Goal: Information Seeking & Learning: Learn about a topic

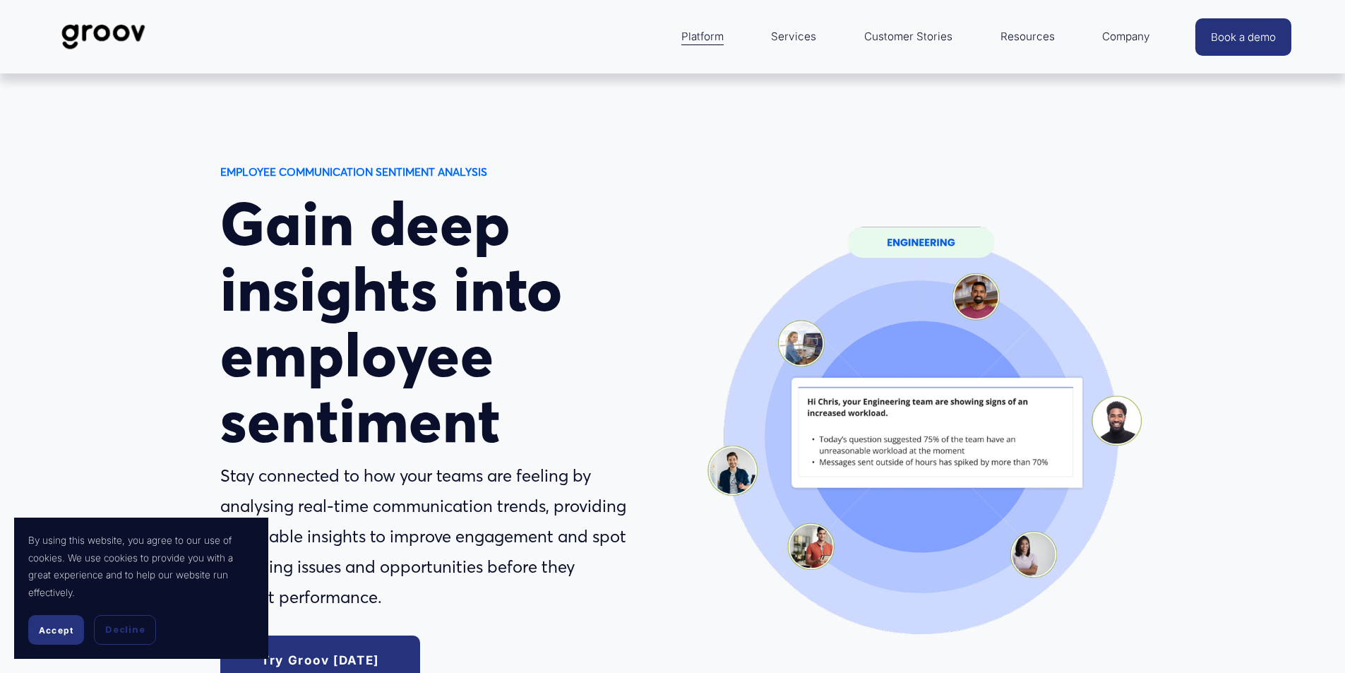
click at [60, 622] on button "Accept" at bounding box center [56, 630] width 56 height 30
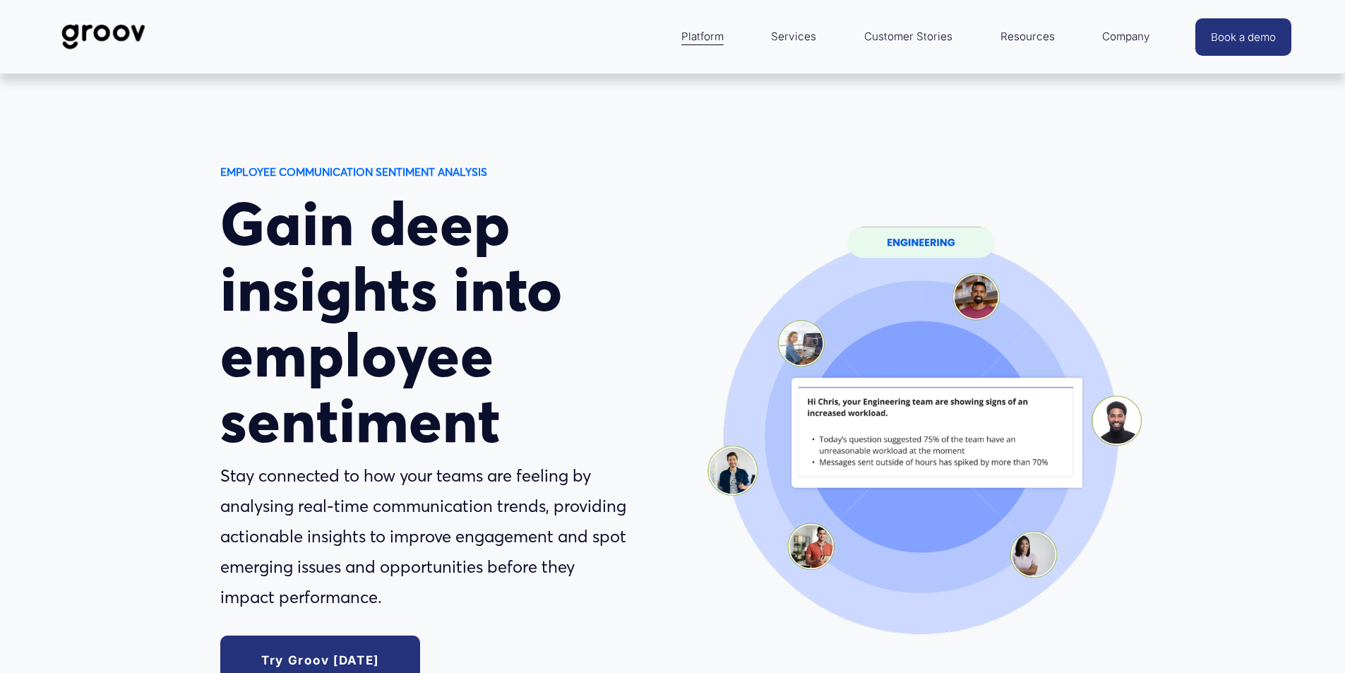
click at [355, 270] on h1 "Gain deep insights into employee sentiment" at bounding box center [423, 322] width 407 height 262
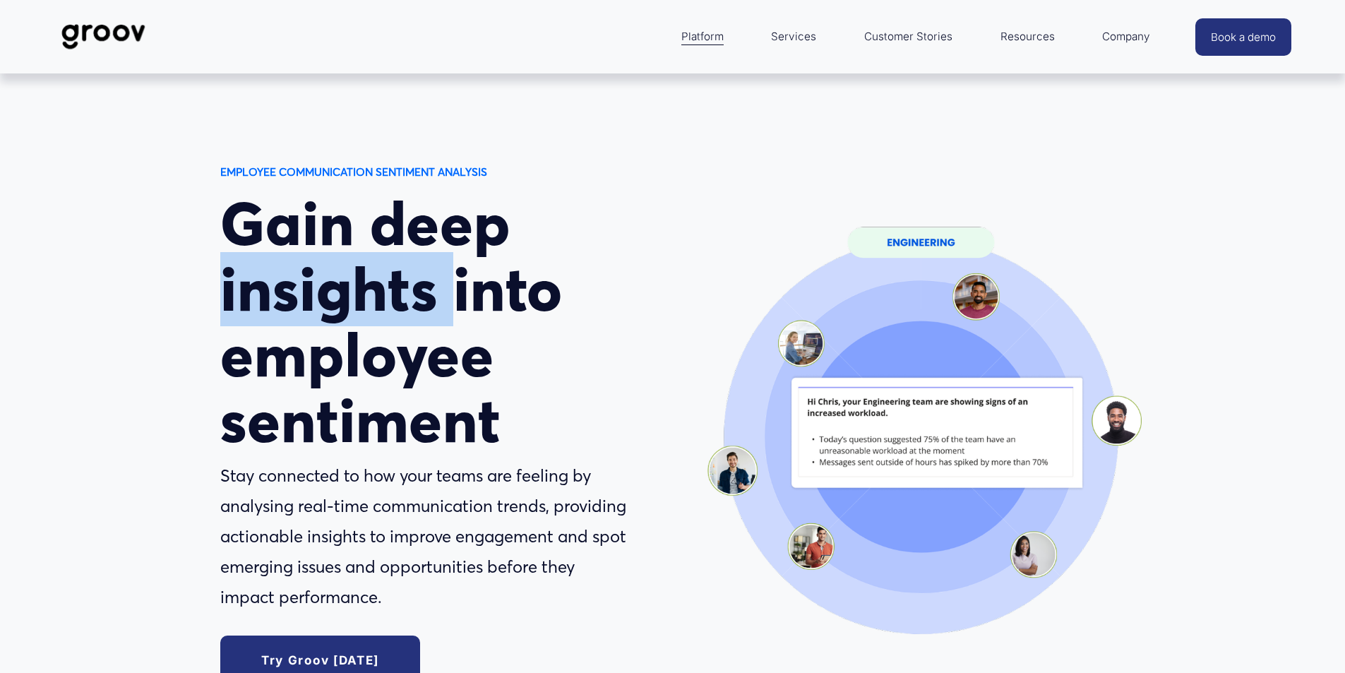
click at [355, 270] on h1 "Gain deep insights into employee sentiment" at bounding box center [423, 322] width 407 height 262
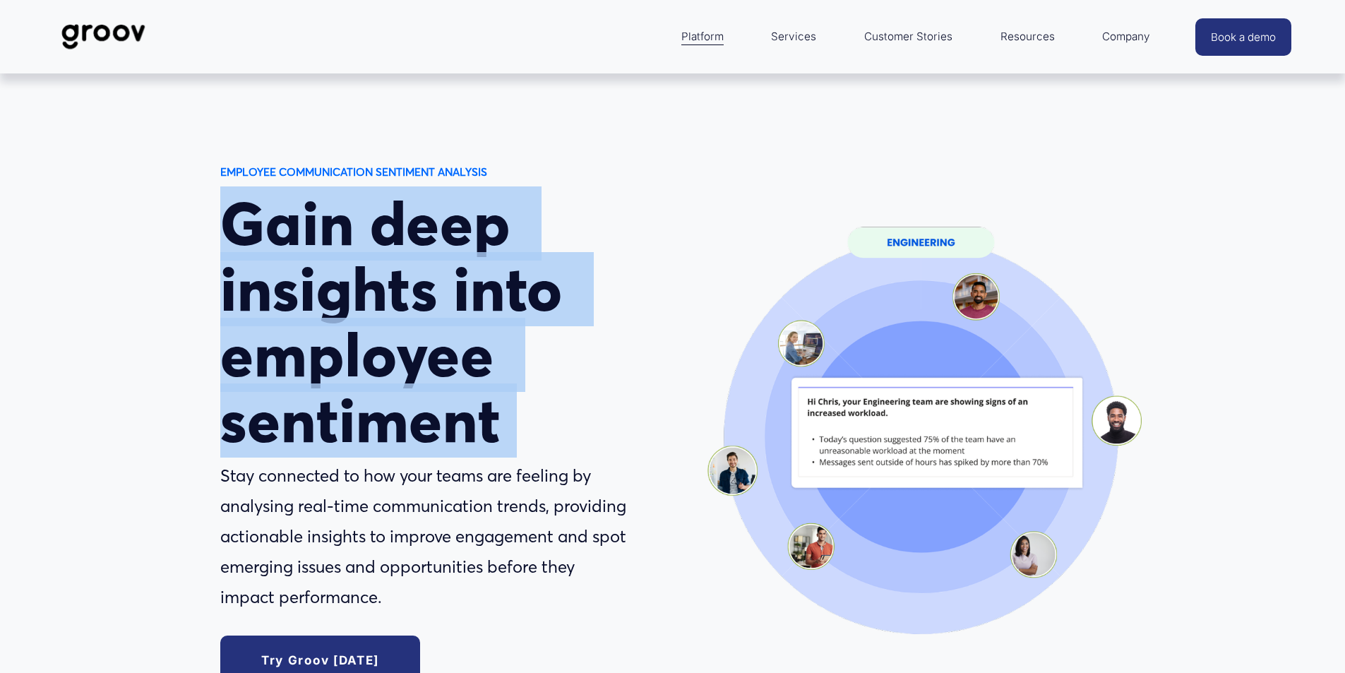
click at [355, 270] on h1 "Gain deep insights into employee sentiment" at bounding box center [423, 322] width 407 height 262
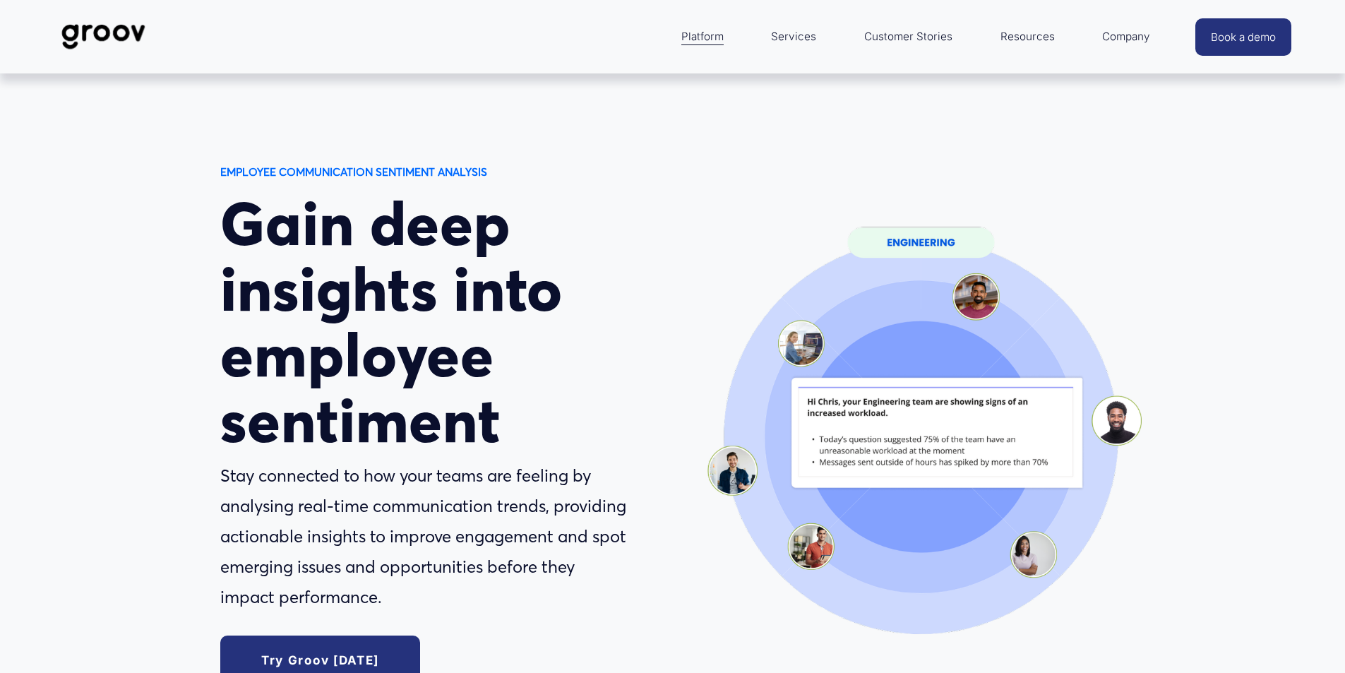
click at [388, 491] on p "Stay connected to how your teams are feeling by analysing real-time communicati…" at bounding box center [423, 536] width 407 height 151
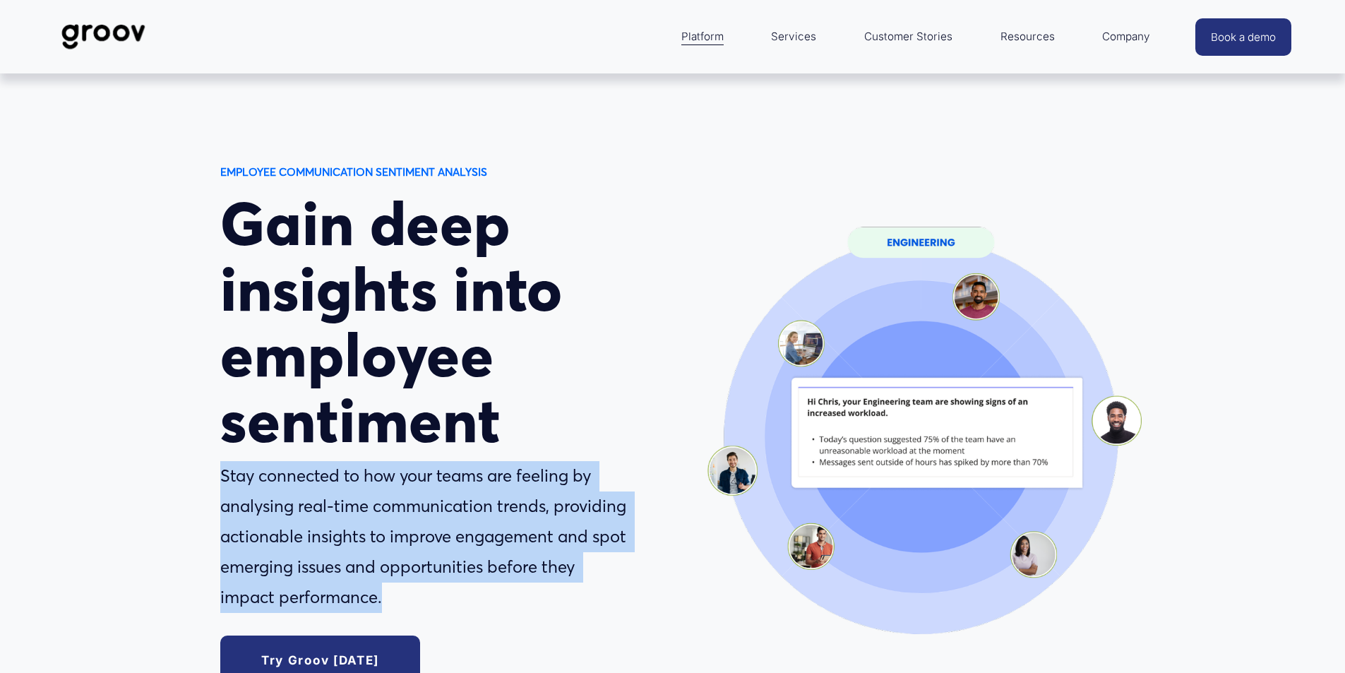
click at [388, 491] on p "Stay connected to how your teams are feeling by analysing real-time communicati…" at bounding box center [423, 536] width 407 height 151
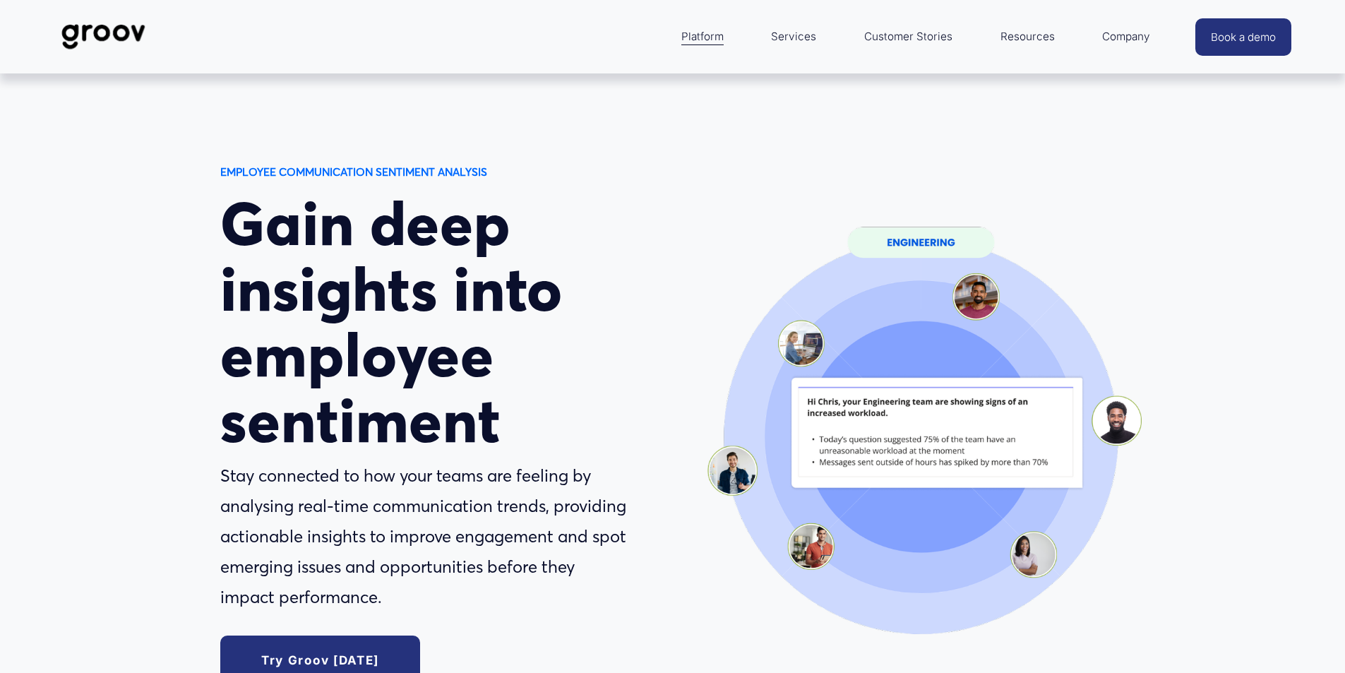
click at [448, 401] on h1 "Gain deep insights into employee sentiment" at bounding box center [423, 322] width 407 height 262
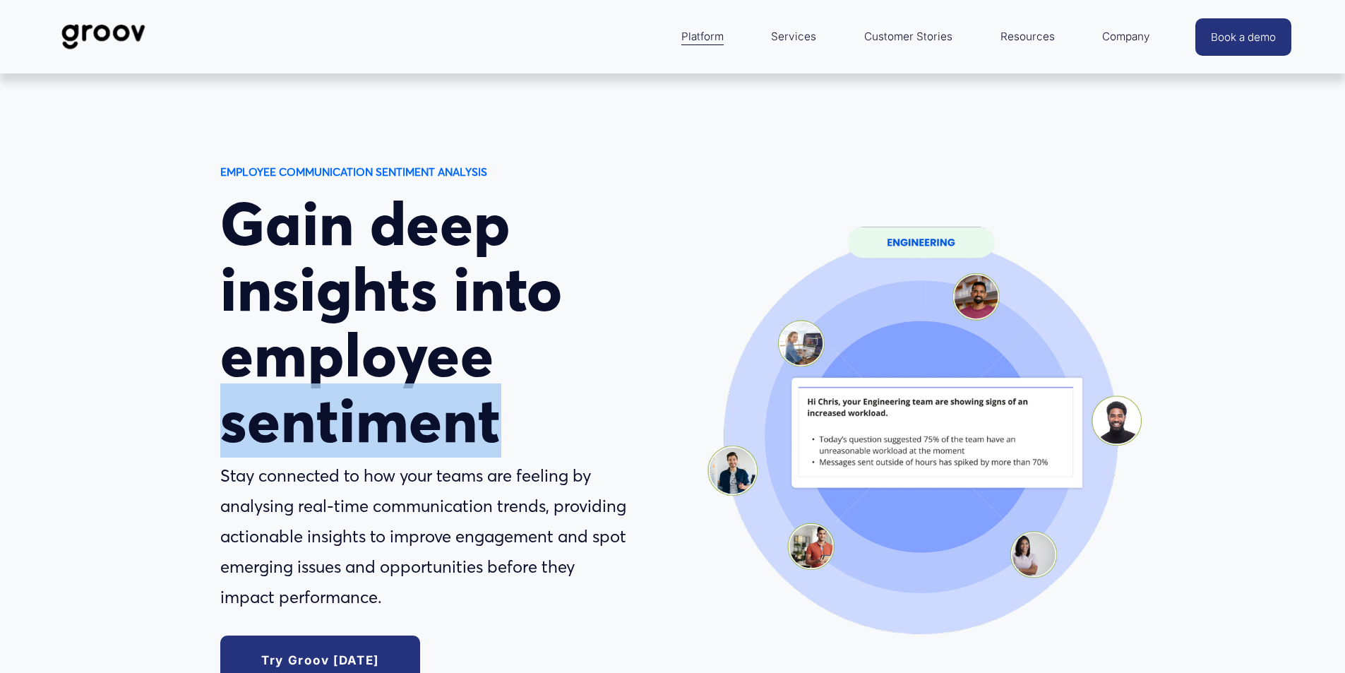
click at [448, 401] on h1 "Gain deep insights into employee sentiment" at bounding box center [423, 322] width 407 height 262
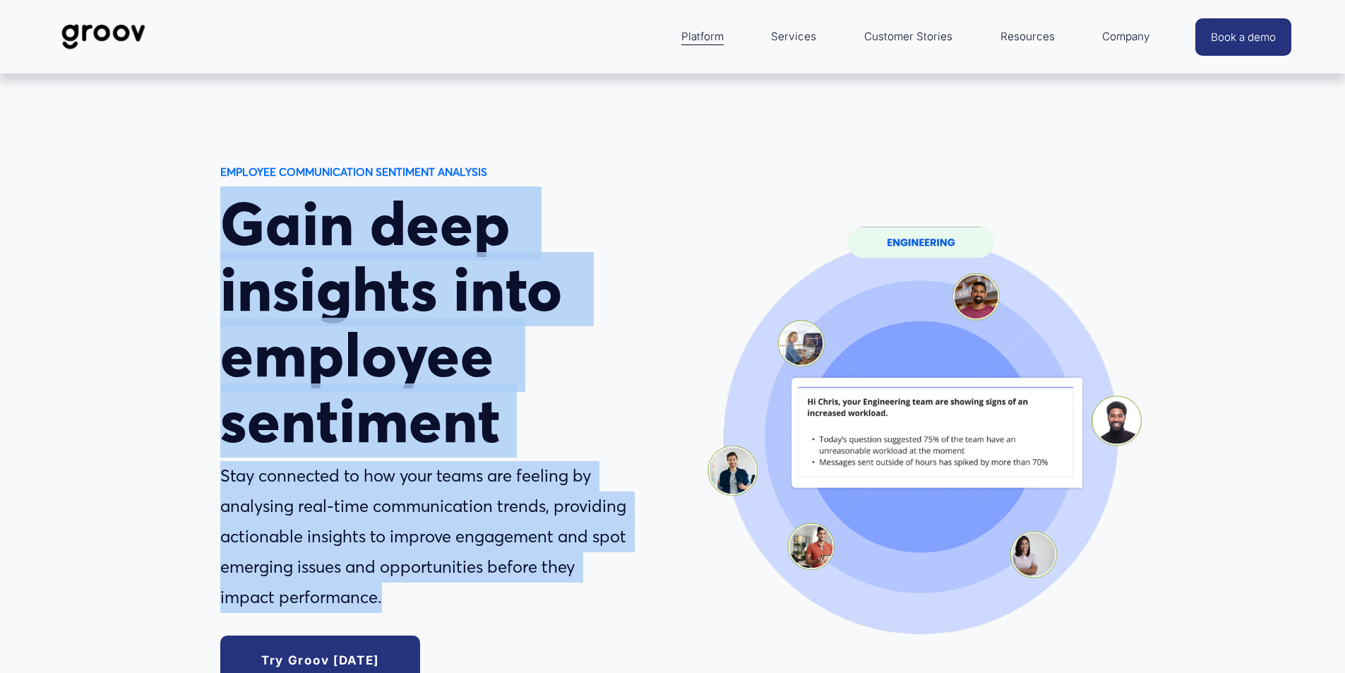
drag, startPoint x: 448, startPoint y: 401, endPoint x: 453, endPoint y: 521, distance: 120.1
click at [453, 521] on div "EMPLOYEE COMMUNICATION SENTIMENT ANALYSIS Gain deep insights into employee sent…" at bounding box center [672, 438] width 1345 height 552
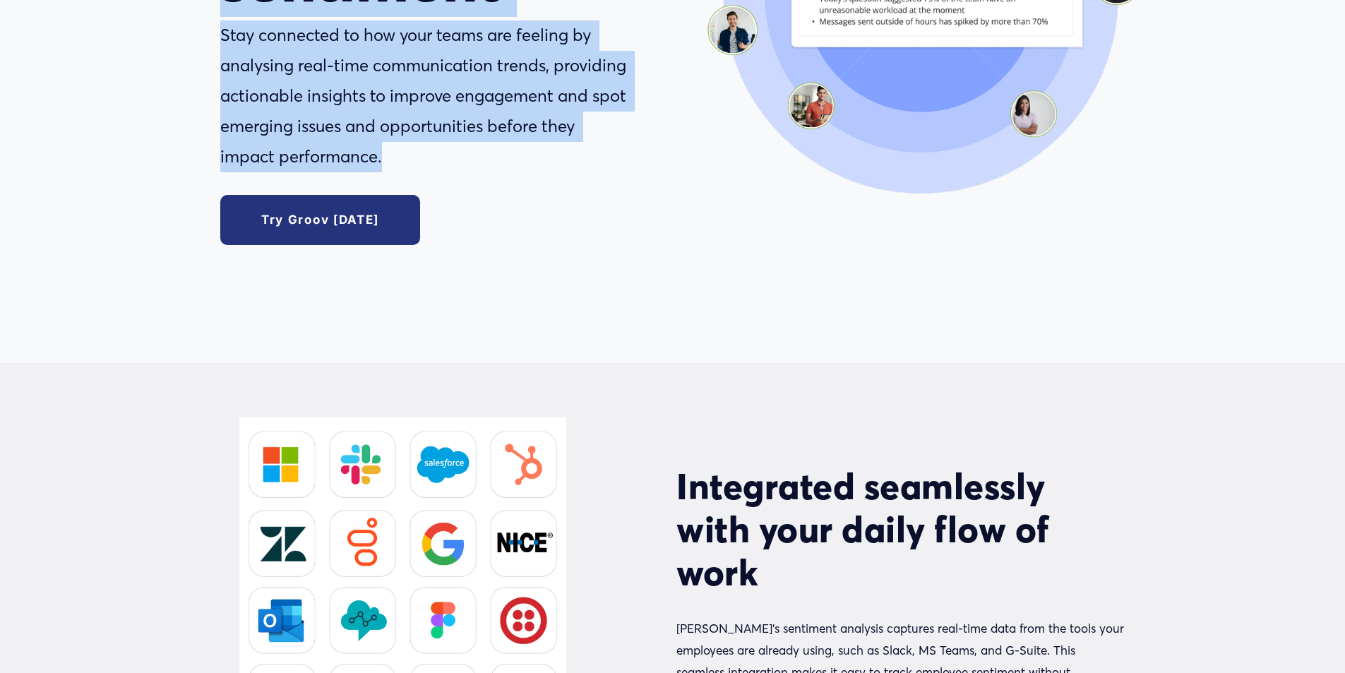
scroll to position [635, 0]
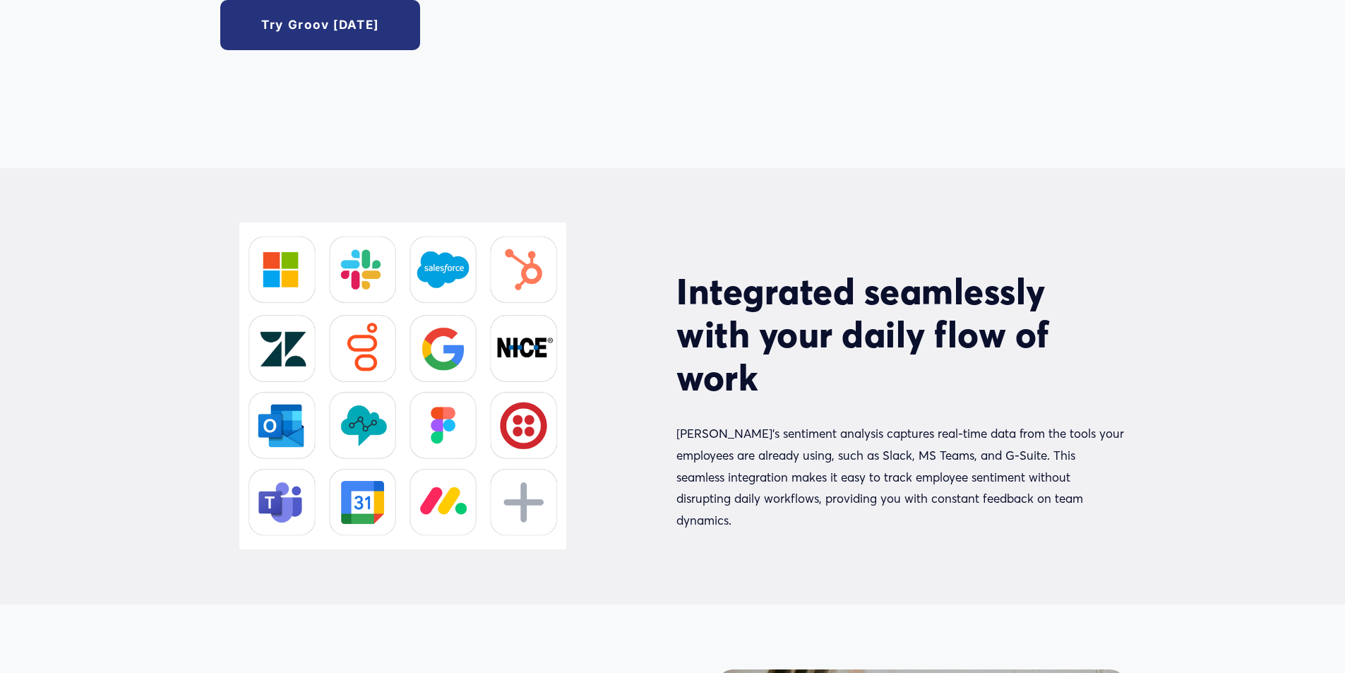
click at [742, 307] on h2 "Integrated seamlessly with your daily flow of work" at bounding box center [900, 334] width 448 height 129
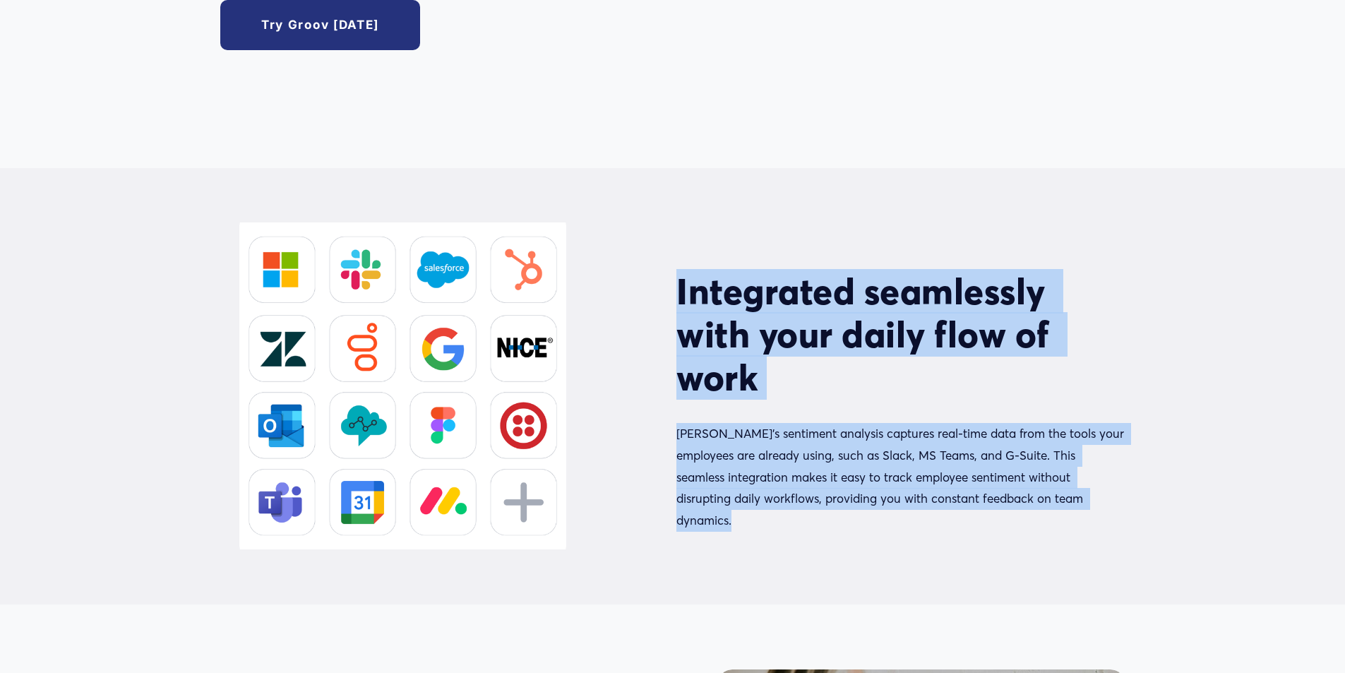
drag, startPoint x: 742, startPoint y: 307, endPoint x: 769, endPoint y: 500, distance: 195.3
click at [769, 500] on div "Integrated seamlessly with your daily flow of work [PERSON_NAME]’s sentiment an…" at bounding box center [900, 400] width 448 height 261
click at [769, 500] on p "[PERSON_NAME]’s sentiment analysis captures real-time data from the tools your …" at bounding box center [900, 477] width 448 height 108
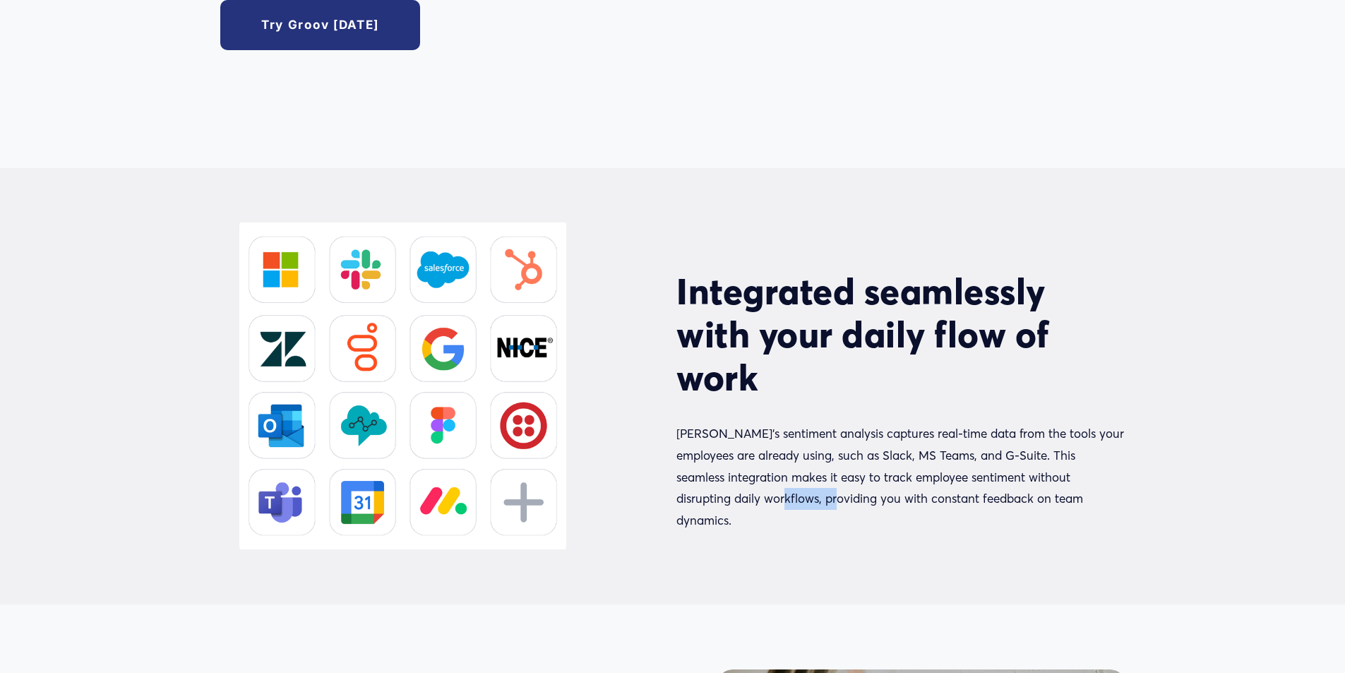
click at [769, 500] on p "[PERSON_NAME]’s sentiment analysis captures real-time data from the tools your …" at bounding box center [900, 477] width 448 height 108
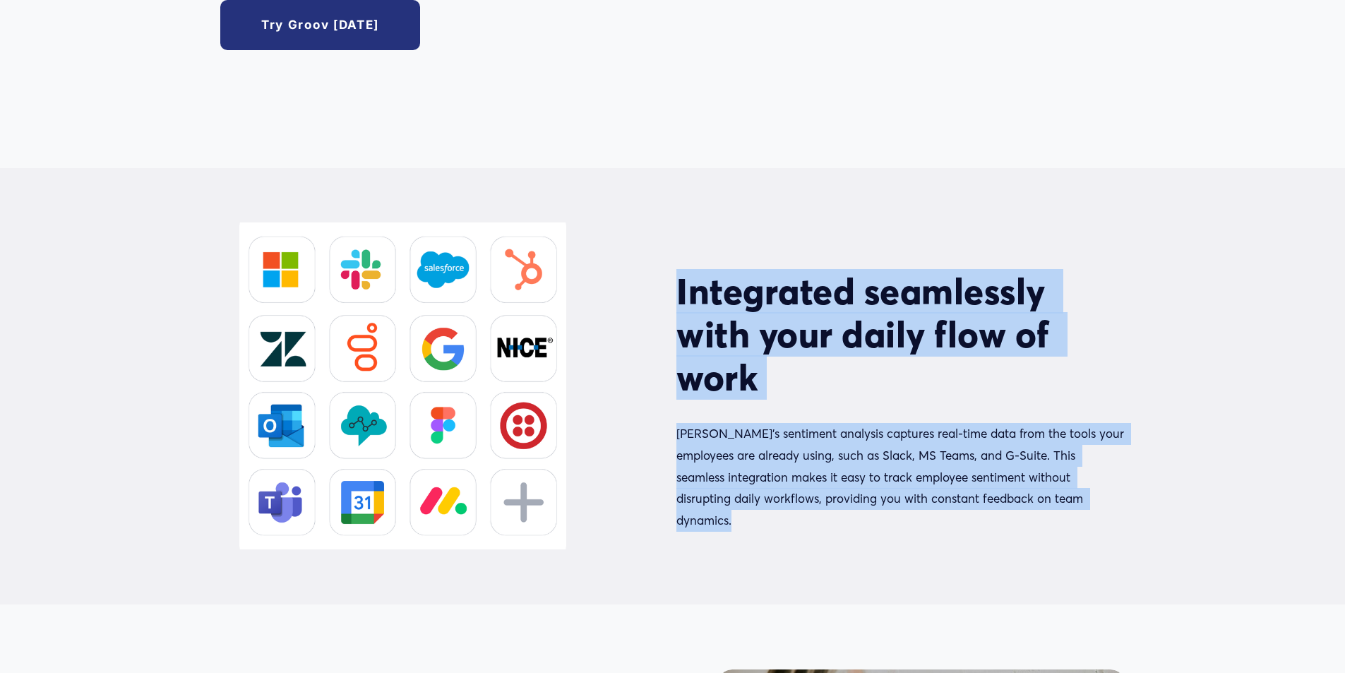
drag, startPoint x: 769, startPoint y: 500, endPoint x: 936, endPoint y: 311, distance: 252.6
click at [796, 294] on div "Integrated seamlessly with your daily flow of work [PERSON_NAME]’s sentiment an…" at bounding box center [900, 400] width 448 height 261
click at [936, 311] on h2 "Integrated seamlessly with your daily flow of work" at bounding box center [900, 334] width 448 height 129
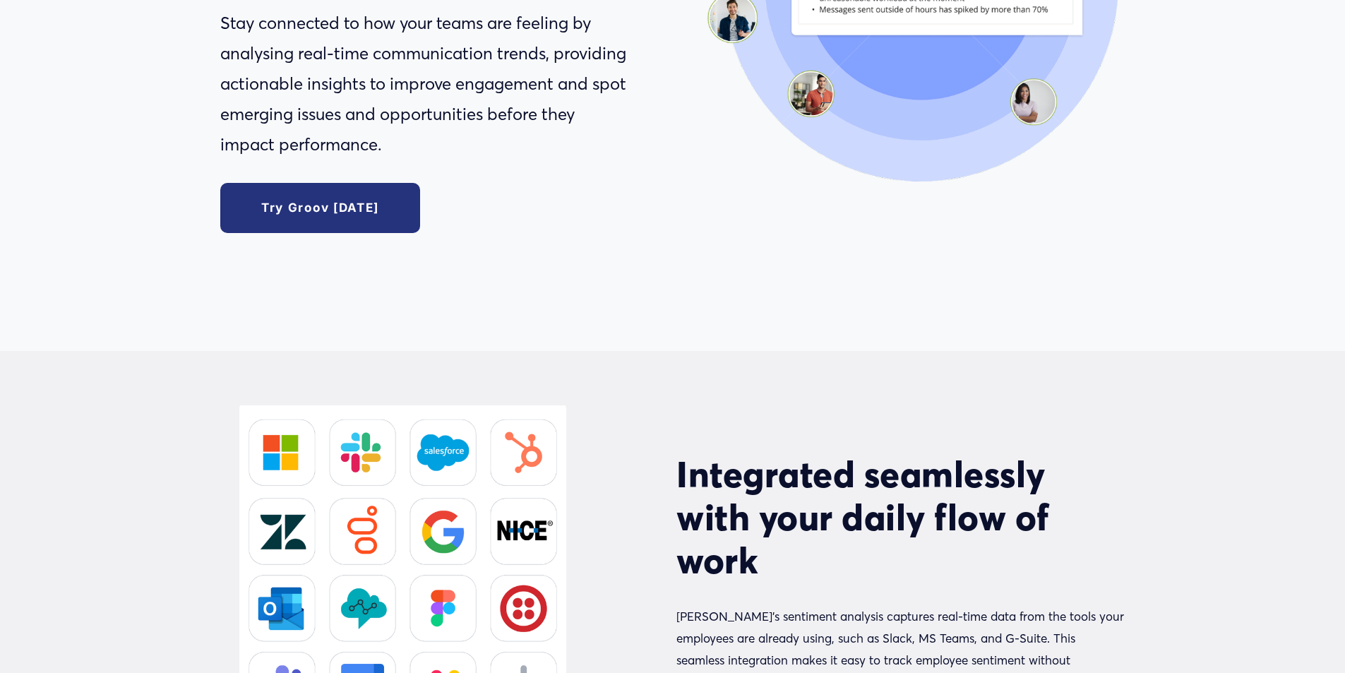
scroll to position [0, 0]
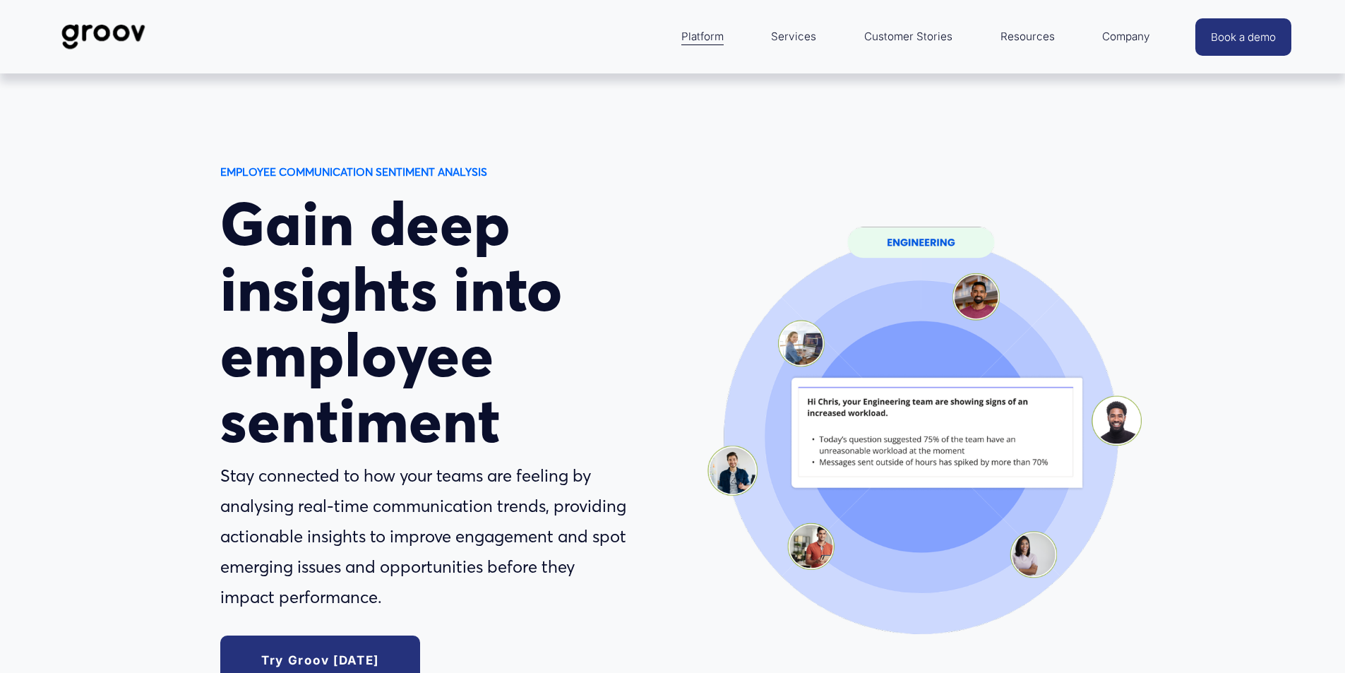
click at [925, 244] on div at bounding box center [920, 437] width 489 height 489
click at [908, 455] on div at bounding box center [920, 437] width 489 height 489
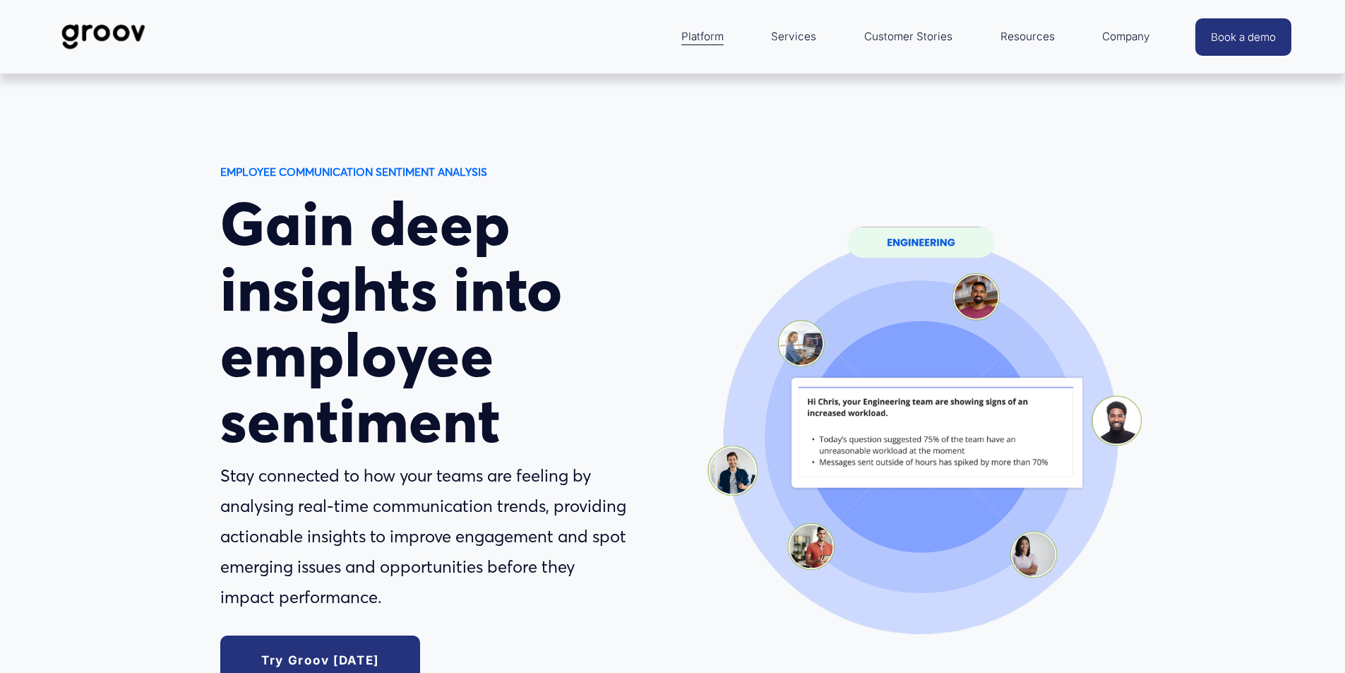
click at [307, 265] on h1 "Gain deep insights into employee sentiment" at bounding box center [423, 322] width 407 height 262
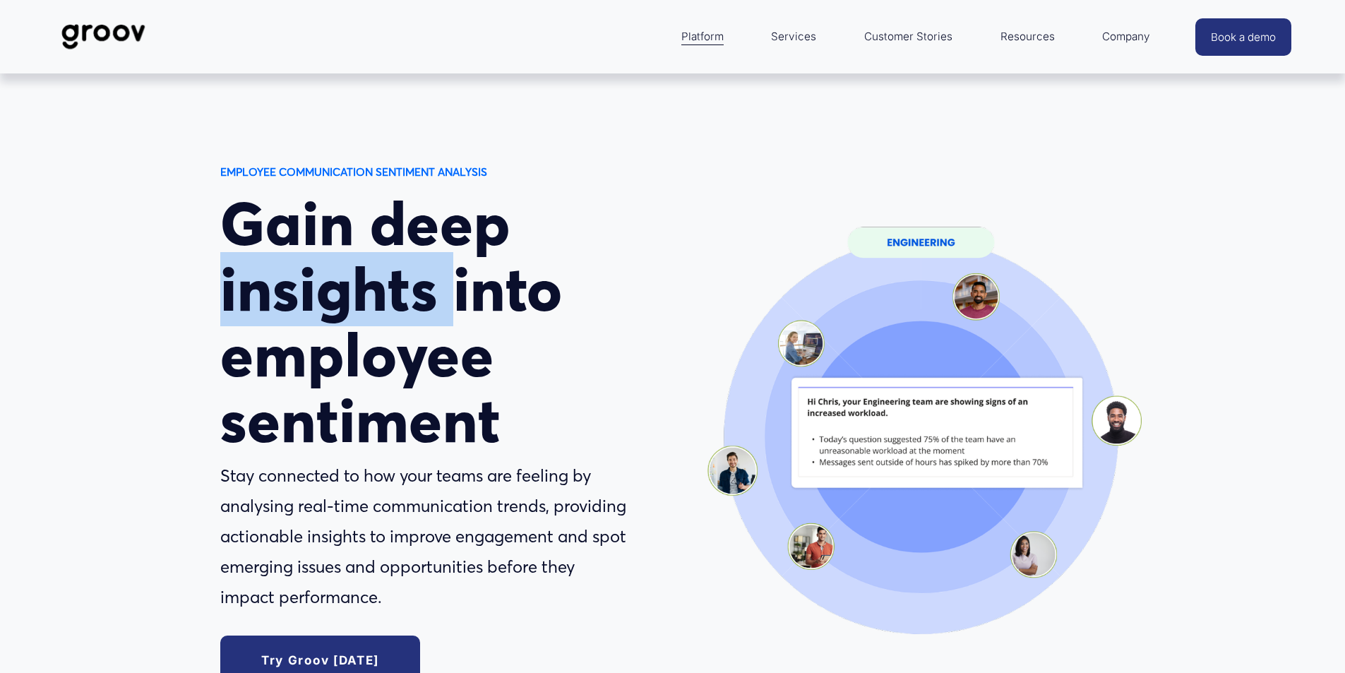
click at [307, 265] on h1 "Gain deep insights into employee sentiment" at bounding box center [423, 322] width 407 height 262
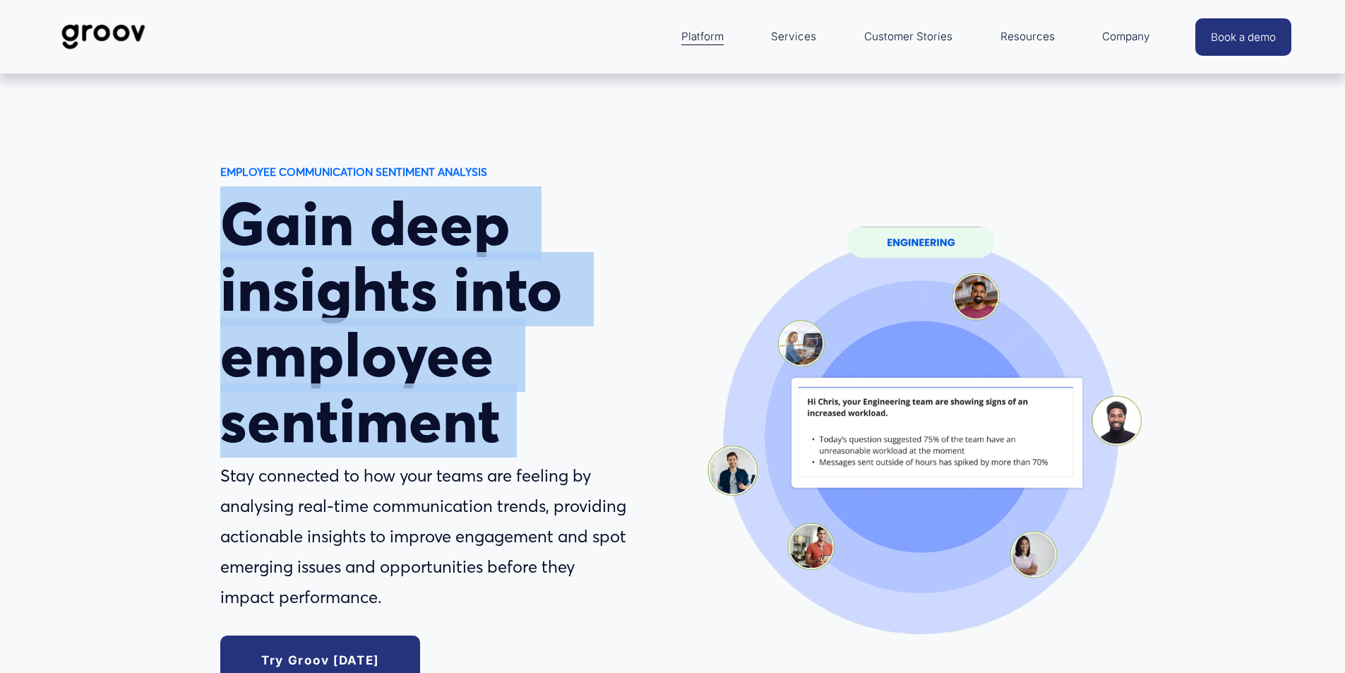
click at [307, 265] on h1 "Gain deep insights into employee sentiment" at bounding box center [423, 322] width 407 height 262
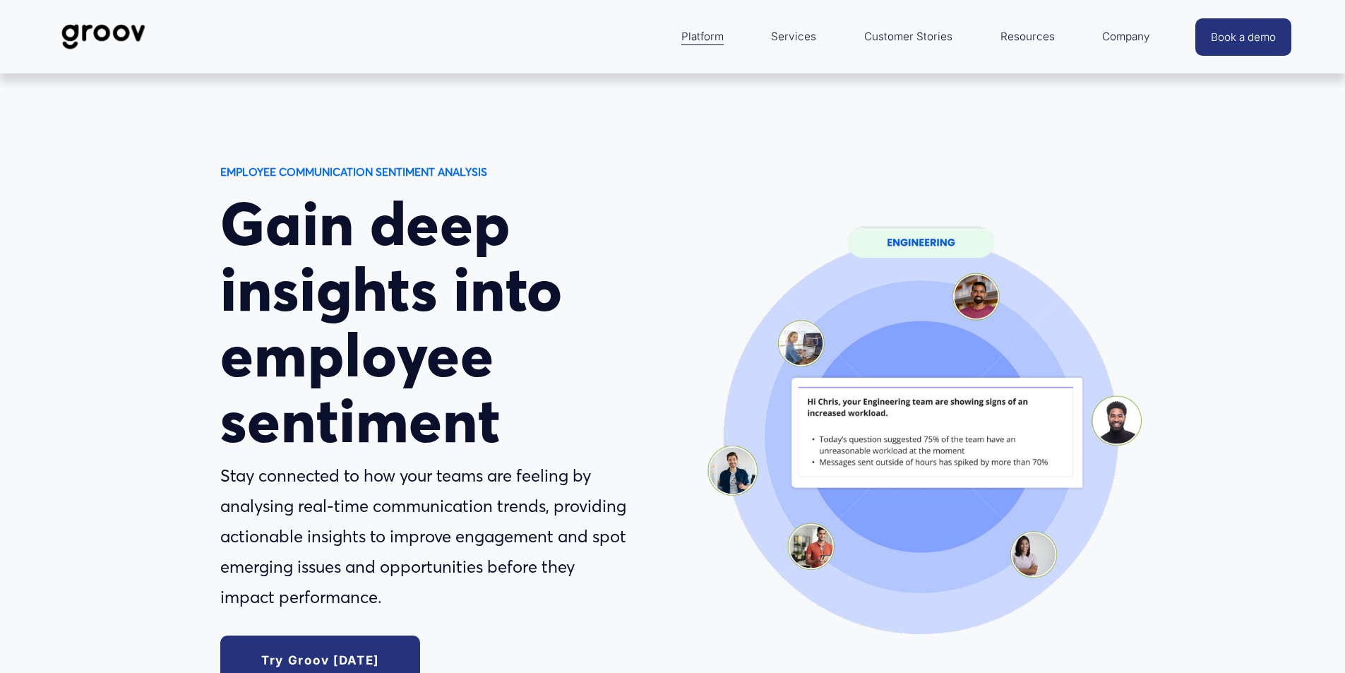
click at [307, 151] on div "EMPLOYEE COMMUNICATION SENTIMENT ANALYSIS Gain deep insights into employee sent…" at bounding box center [672, 437] width 1345 height 729
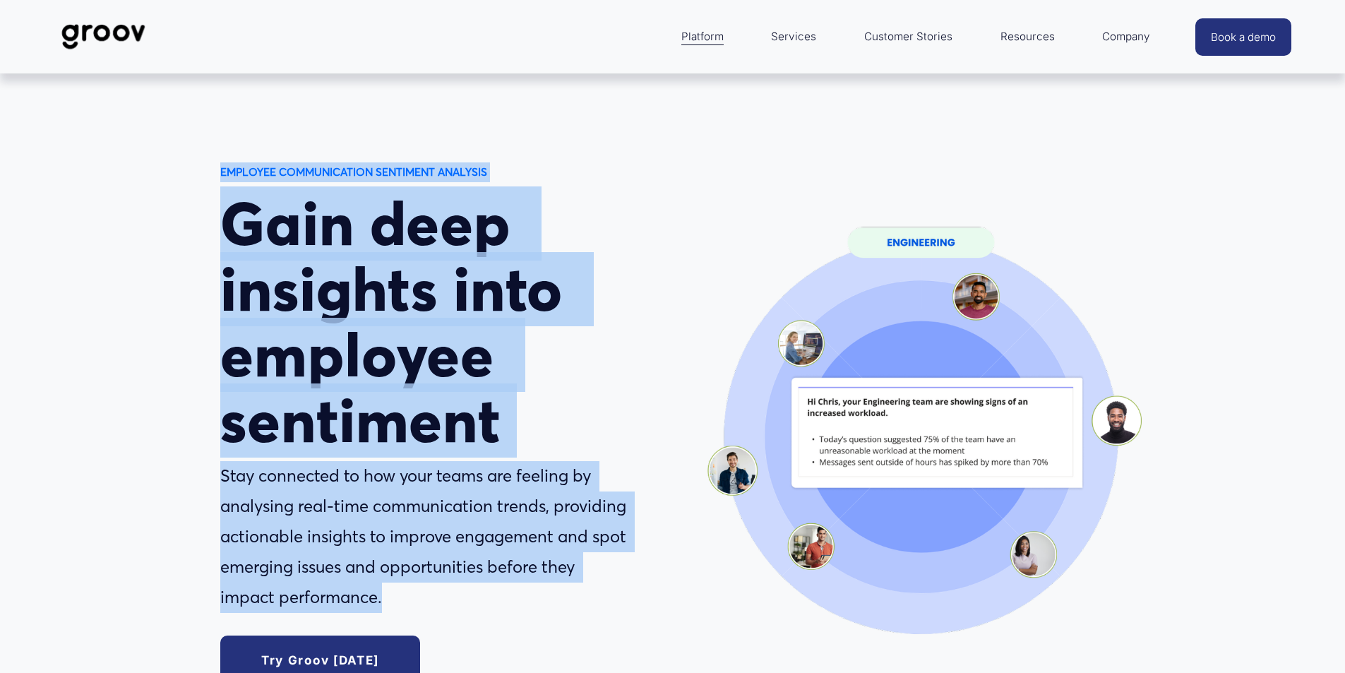
drag, startPoint x: 307, startPoint y: 151, endPoint x: 398, endPoint y: 543, distance: 402.2
click at [398, 543] on div "EMPLOYEE COMMUNICATION SENTIMENT ANALYSIS Gain deep insights into employee sent…" at bounding box center [672, 437] width 1345 height 729
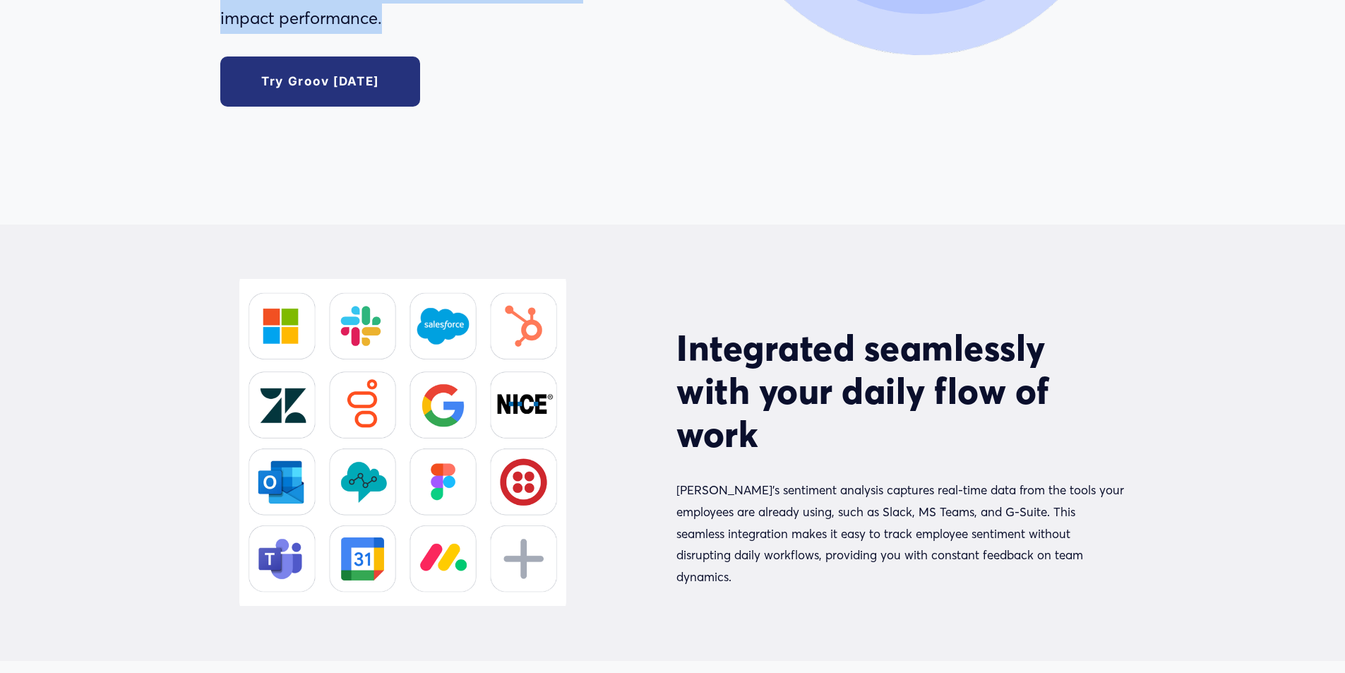
scroll to position [777, 0]
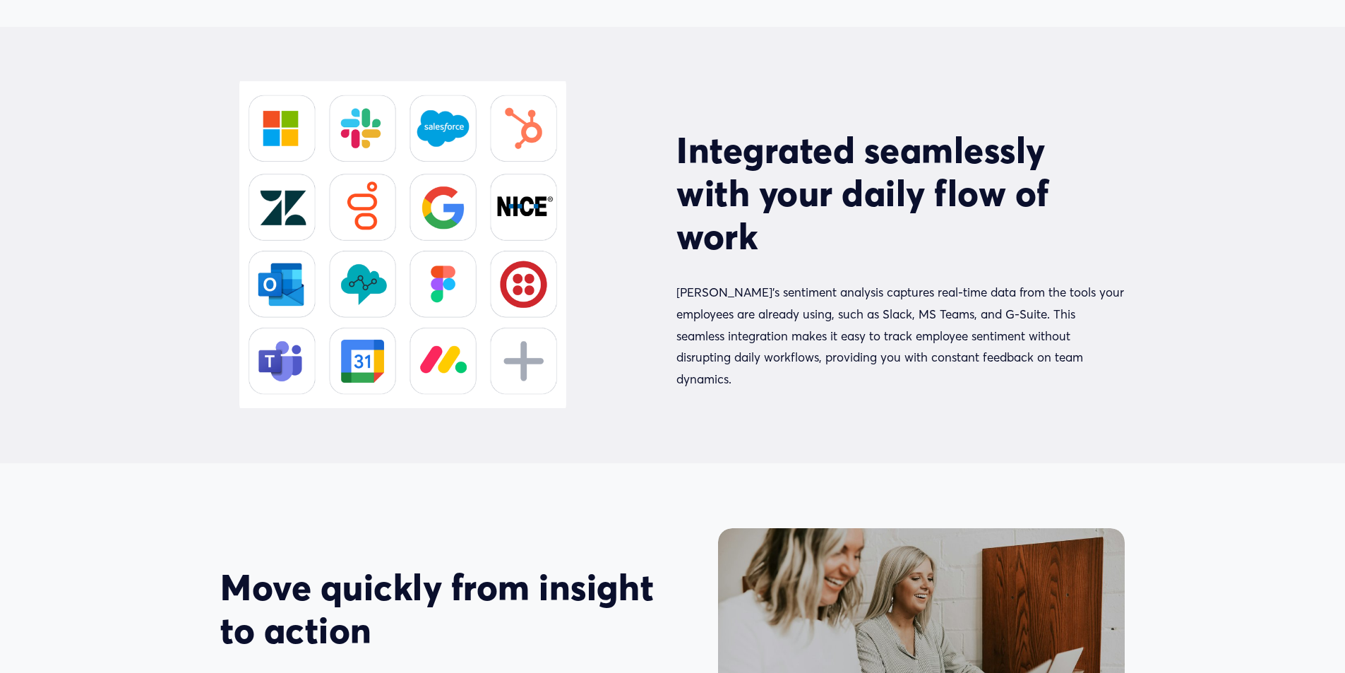
click at [842, 244] on h2 "Integrated seamlessly with your daily flow of work" at bounding box center [900, 192] width 448 height 129
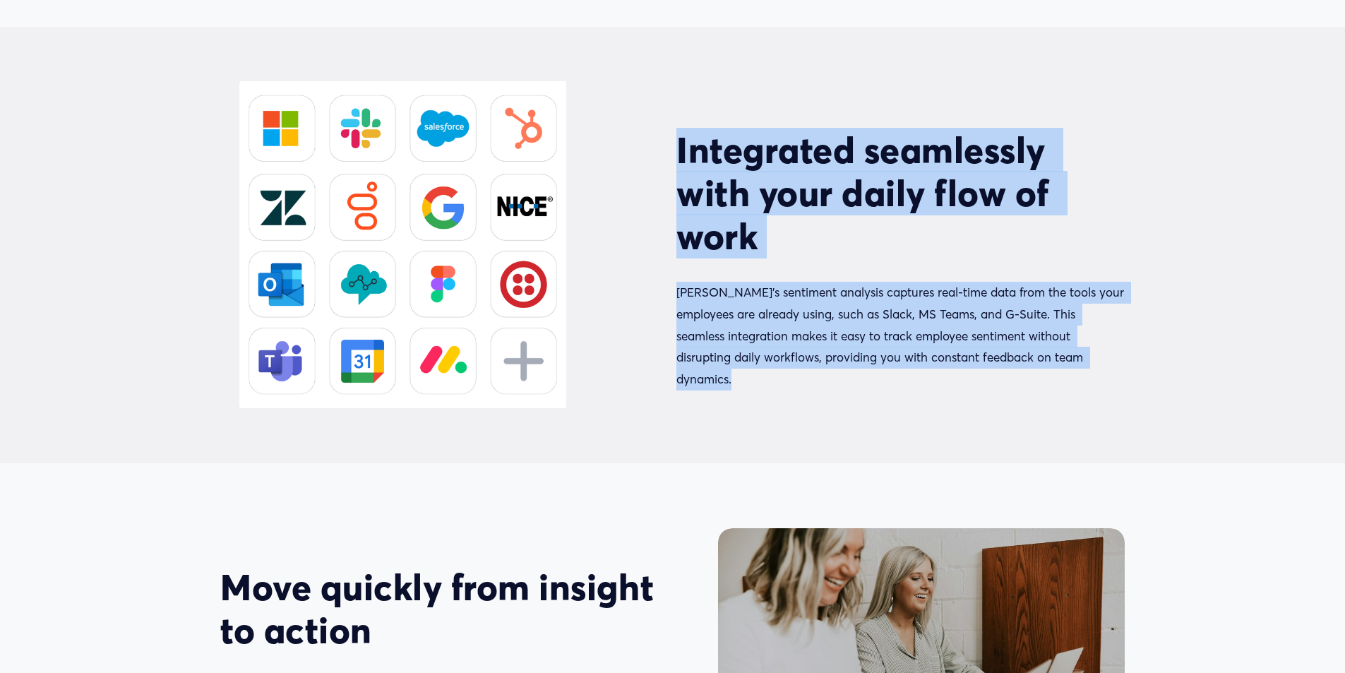
drag, startPoint x: 842, startPoint y: 244, endPoint x: 841, endPoint y: 318, distance: 73.4
click at [841, 318] on div "Integrated seamlessly with your daily flow of work [PERSON_NAME]’s sentiment an…" at bounding box center [900, 258] width 448 height 261
click at [846, 319] on p "[PERSON_NAME]’s sentiment analysis captures real-time data from the tools your …" at bounding box center [900, 336] width 448 height 108
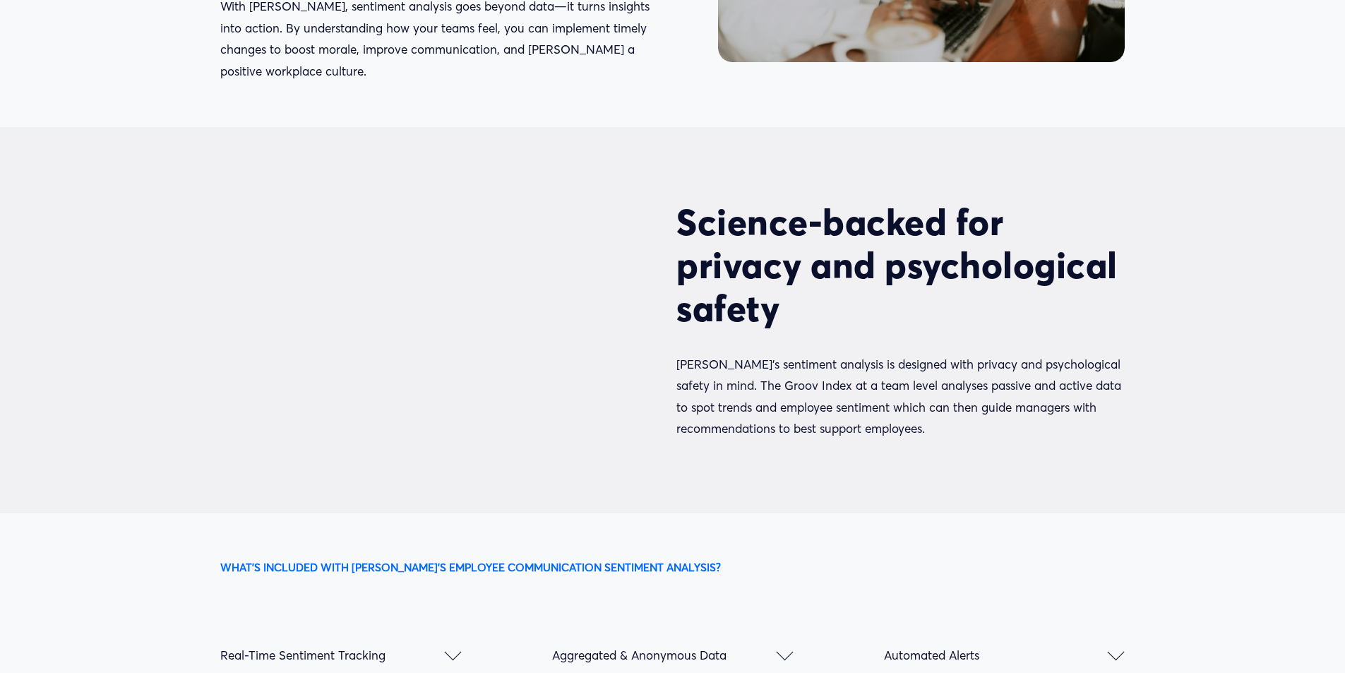
scroll to position [1482, 0]
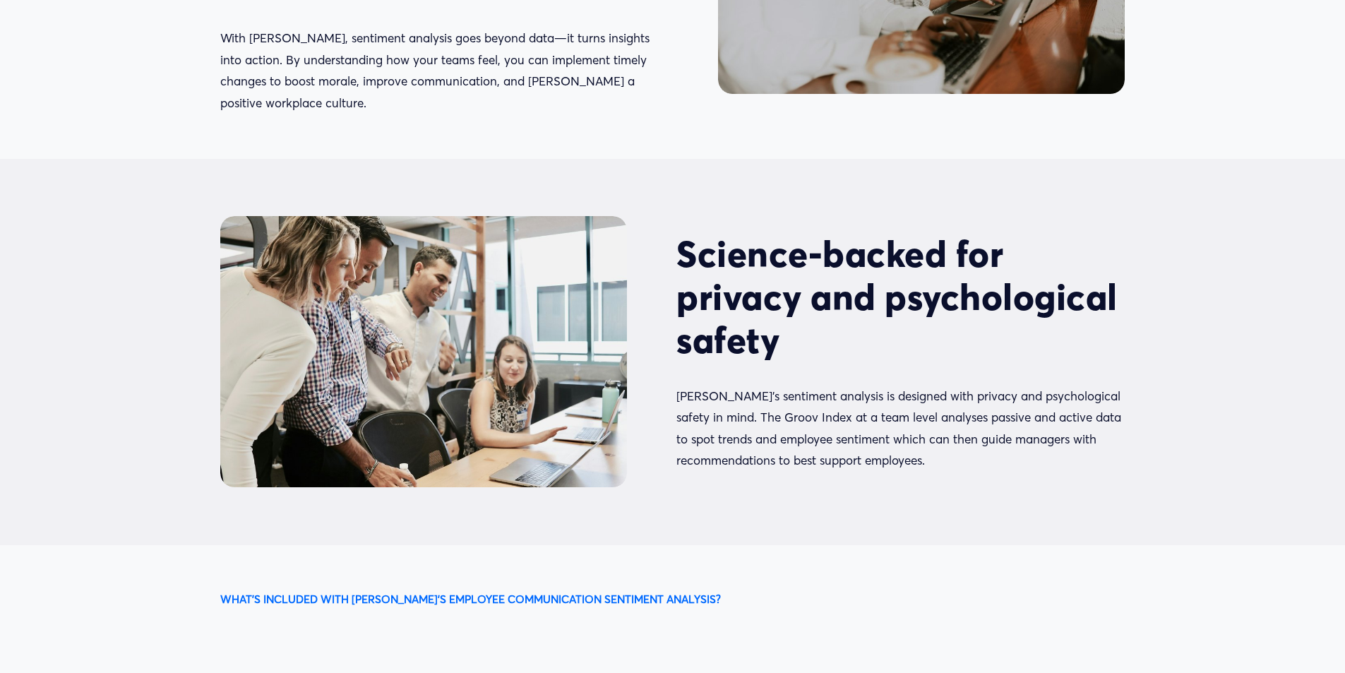
click at [933, 280] on h2 "Science-backed for privacy and psychological safety" at bounding box center [900, 296] width 448 height 129
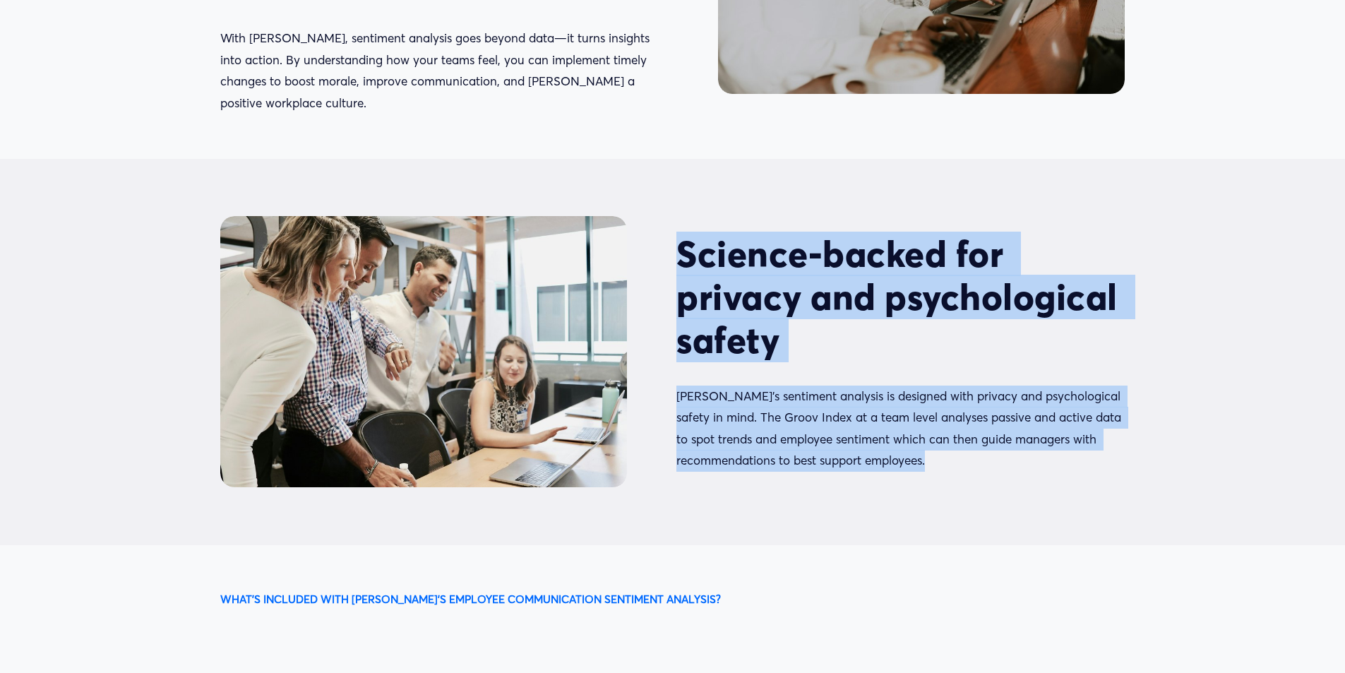
drag, startPoint x: 933, startPoint y: 280, endPoint x: 933, endPoint y: 397, distance: 116.5
click at [933, 397] on div "Science-backed for privacy and psychological safety Groov’s sentiment analysis …" at bounding box center [900, 351] width 448 height 239
click at [933, 397] on p "[PERSON_NAME]’s sentiment analysis is designed with privacy and psychological s…" at bounding box center [900, 428] width 448 height 86
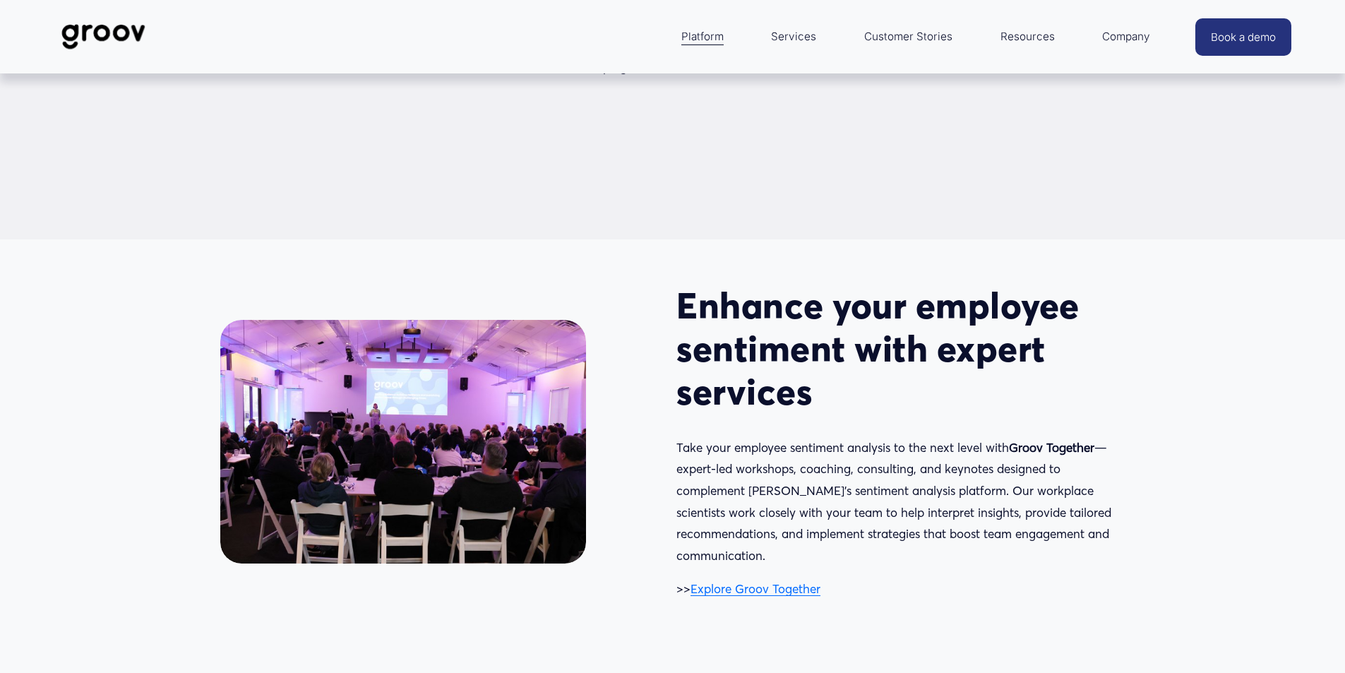
scroll to position [2753, 0]
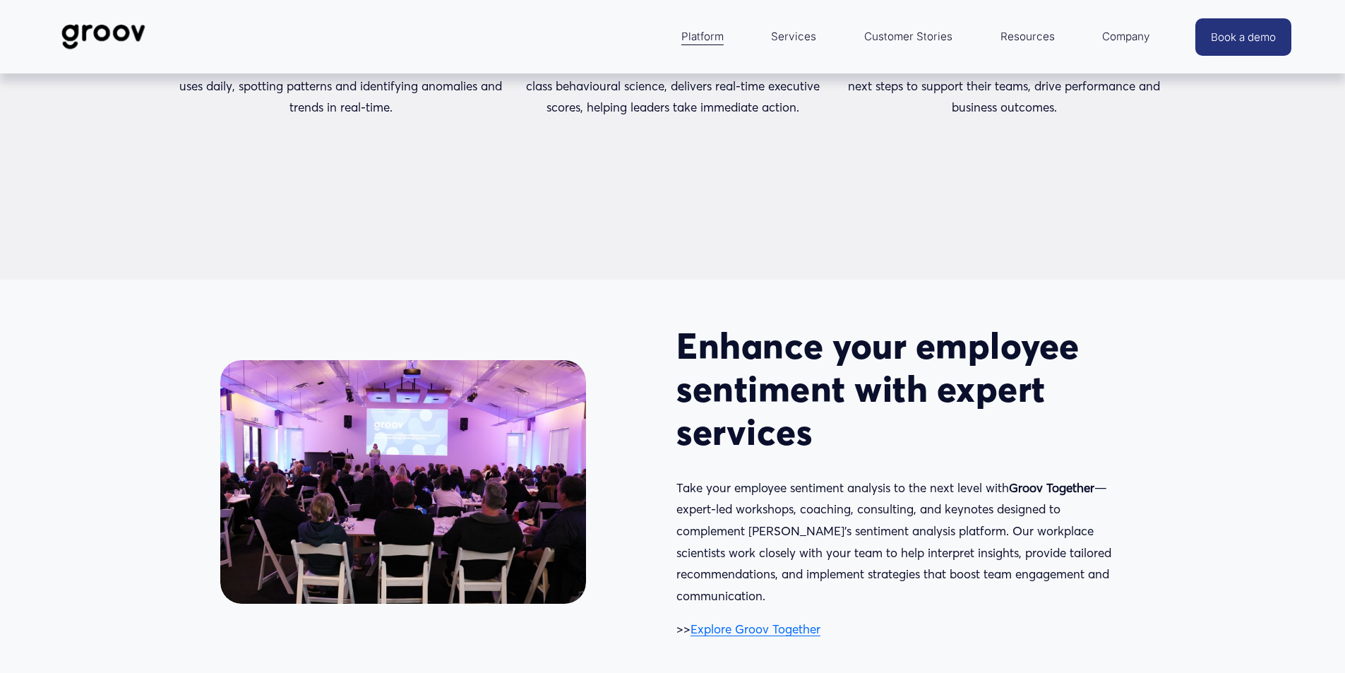
drag, startPoint x: 1268, startPoint y: 552, endPoint x: 1182, endPoint y: 317, distance: 250.1
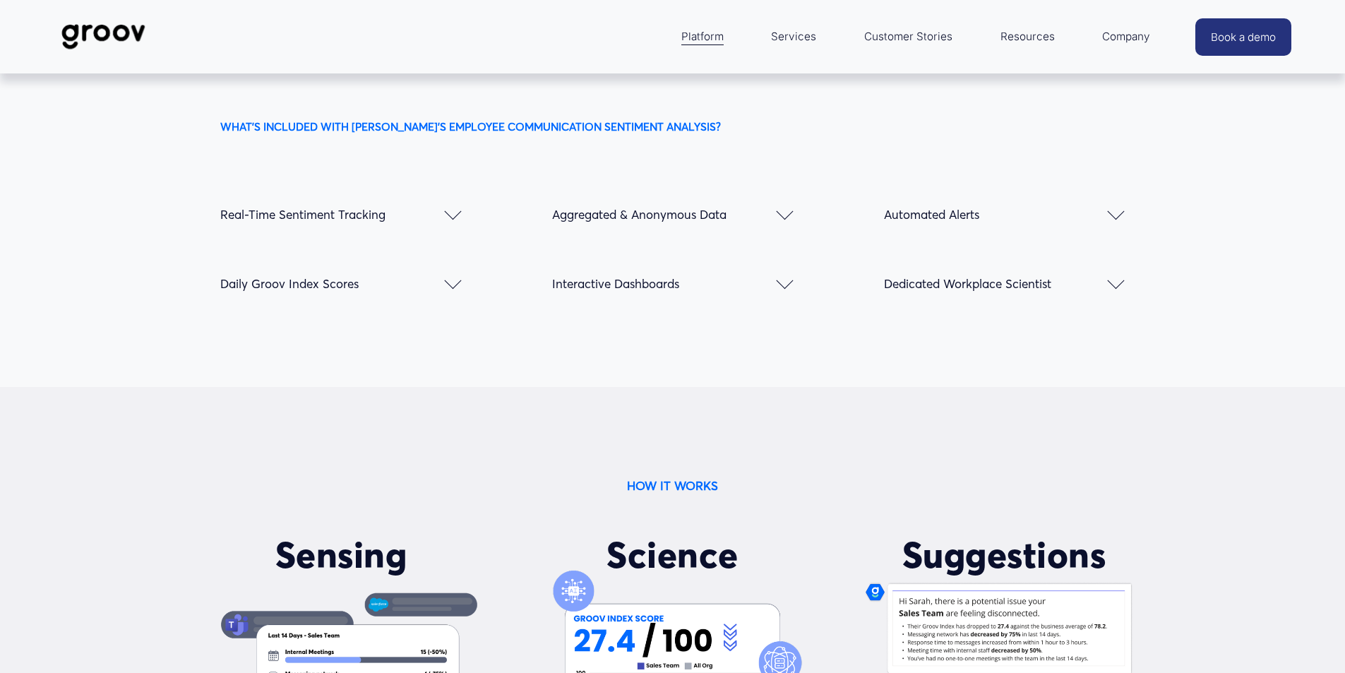
scroll to position [0, 0]
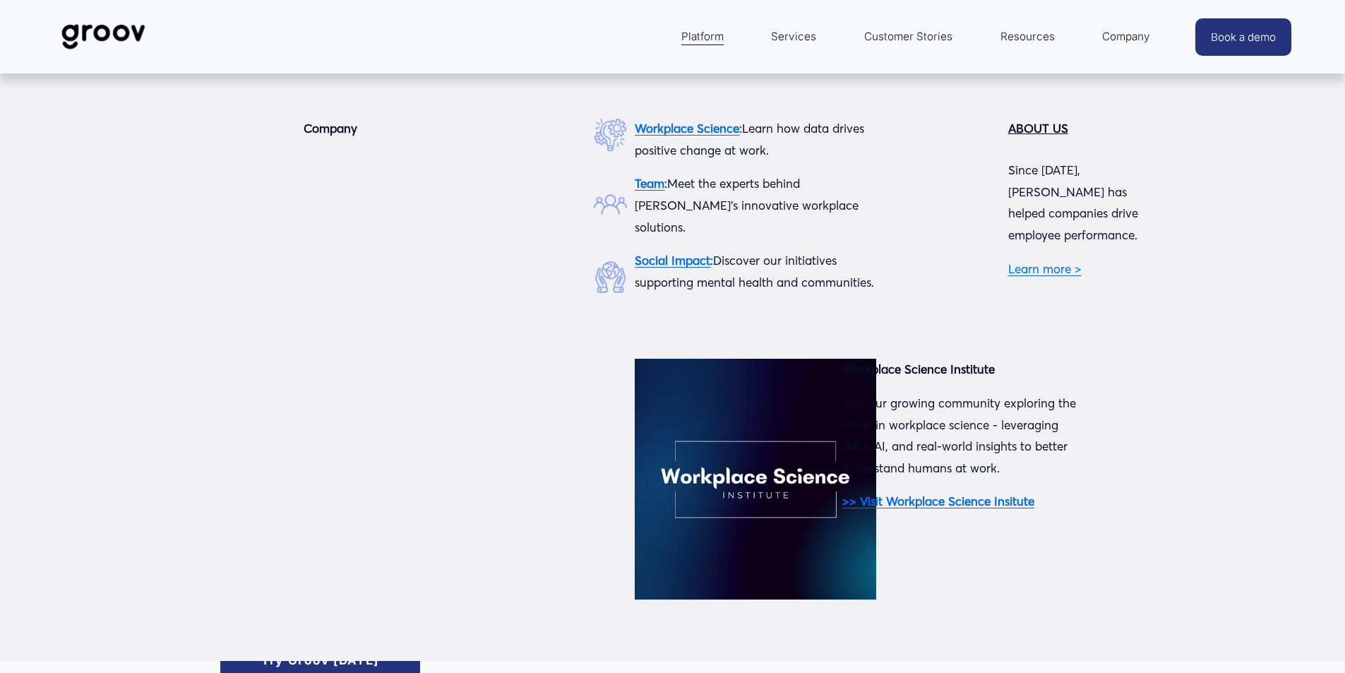
click at [1117, 30] on span "Company" at bounding box center [1126, 37] width 48 height 20
